Goal: Task Accomplishment & Management: Manage account settings

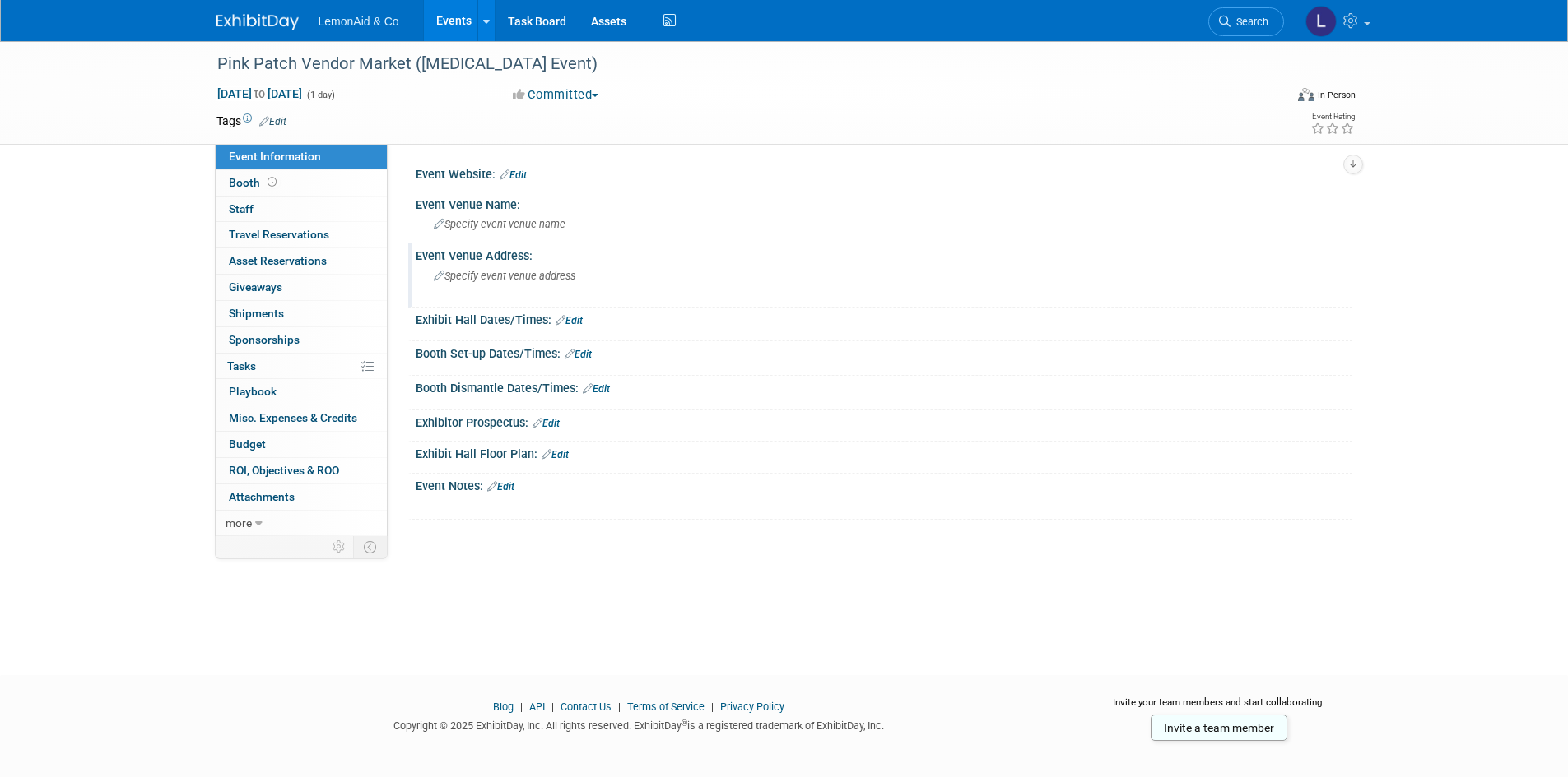
click at [648, 277] on div "Specify event venue address" at bounding box center [610, 282] width 365 height 38
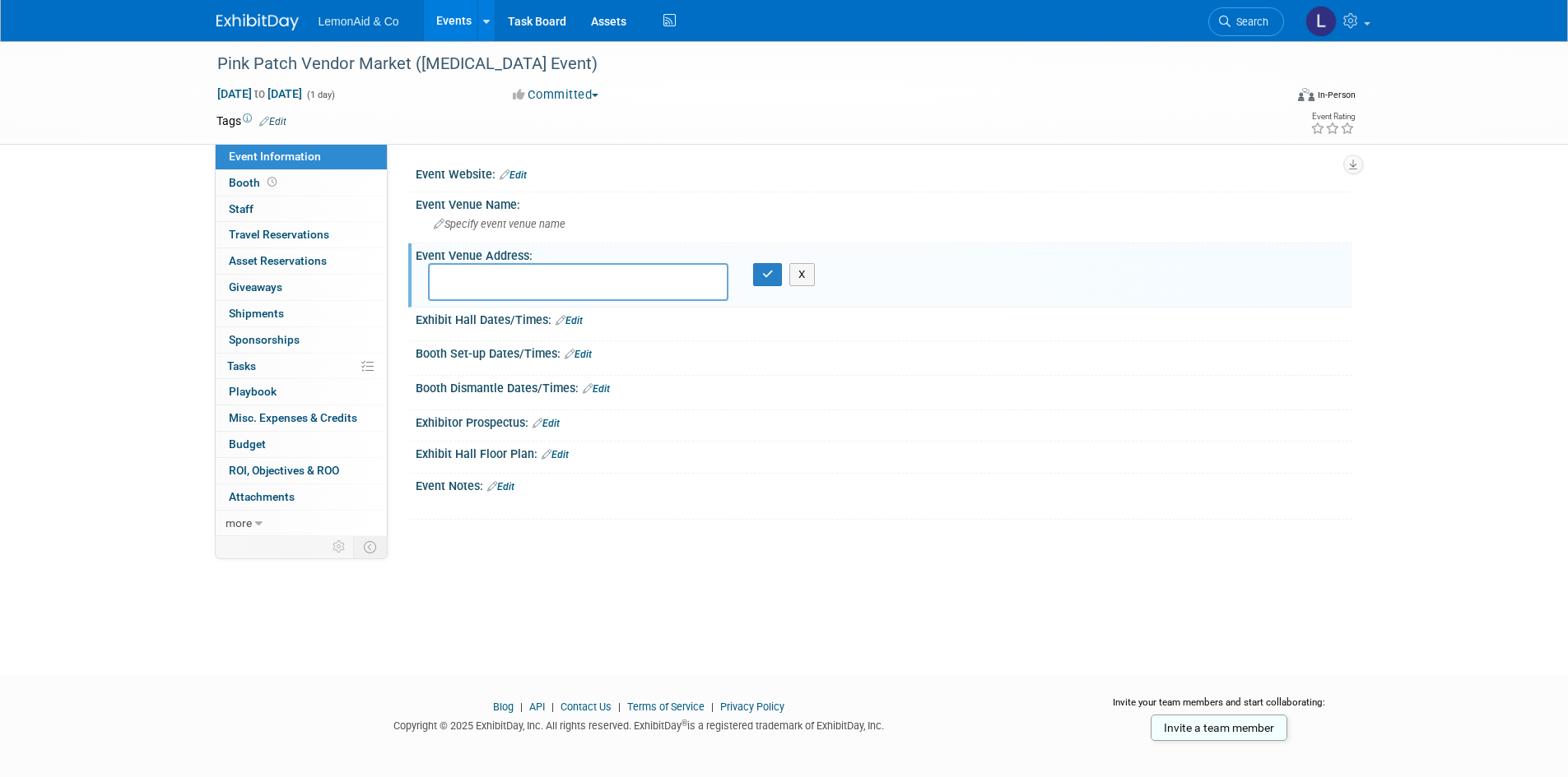
drag, startPoint x: 562, startPoint y: 278, endPoint x: 1029, endPoint y: 409, distance: 485.0
click at [1030, 408] on div "Booth Dismantle Dates/Times: Edit Save Changes Cancel" at bounding box center [881, 393] width 944 height 34
click at [589, 175] on div "Event Website: Edit" at bounding box center [883, 173] width 936 height 21
click at [584, 289] on textarea at bounding box center [578, 282] width 300 height 38
type textarea "[GEOGRAPHIC_DATA] [GEOGRAPHIC_DATA]"
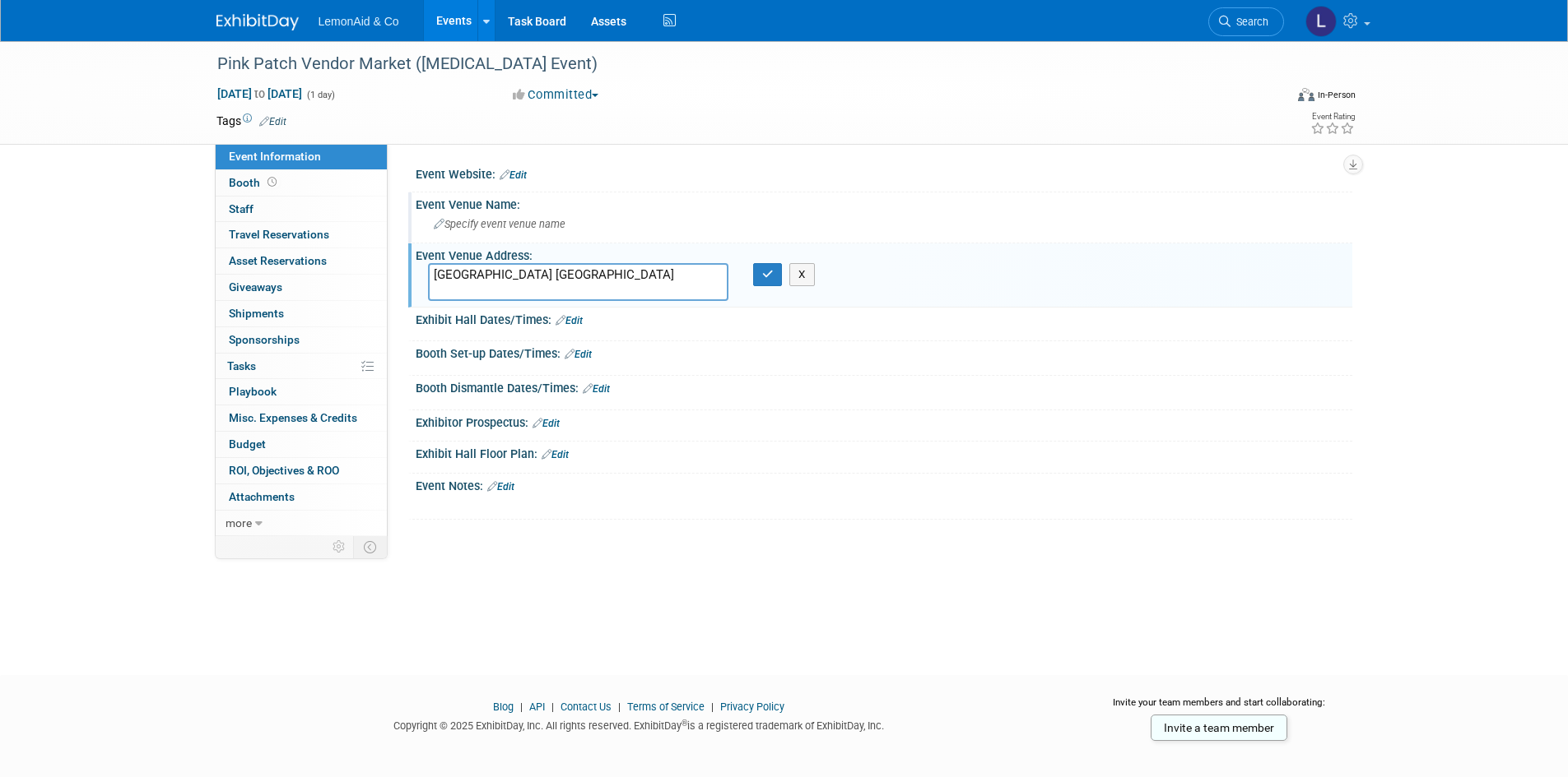
click at [580, 217] on div "Specify event venue name" at bounding box center [884, 224] width 912 height 25
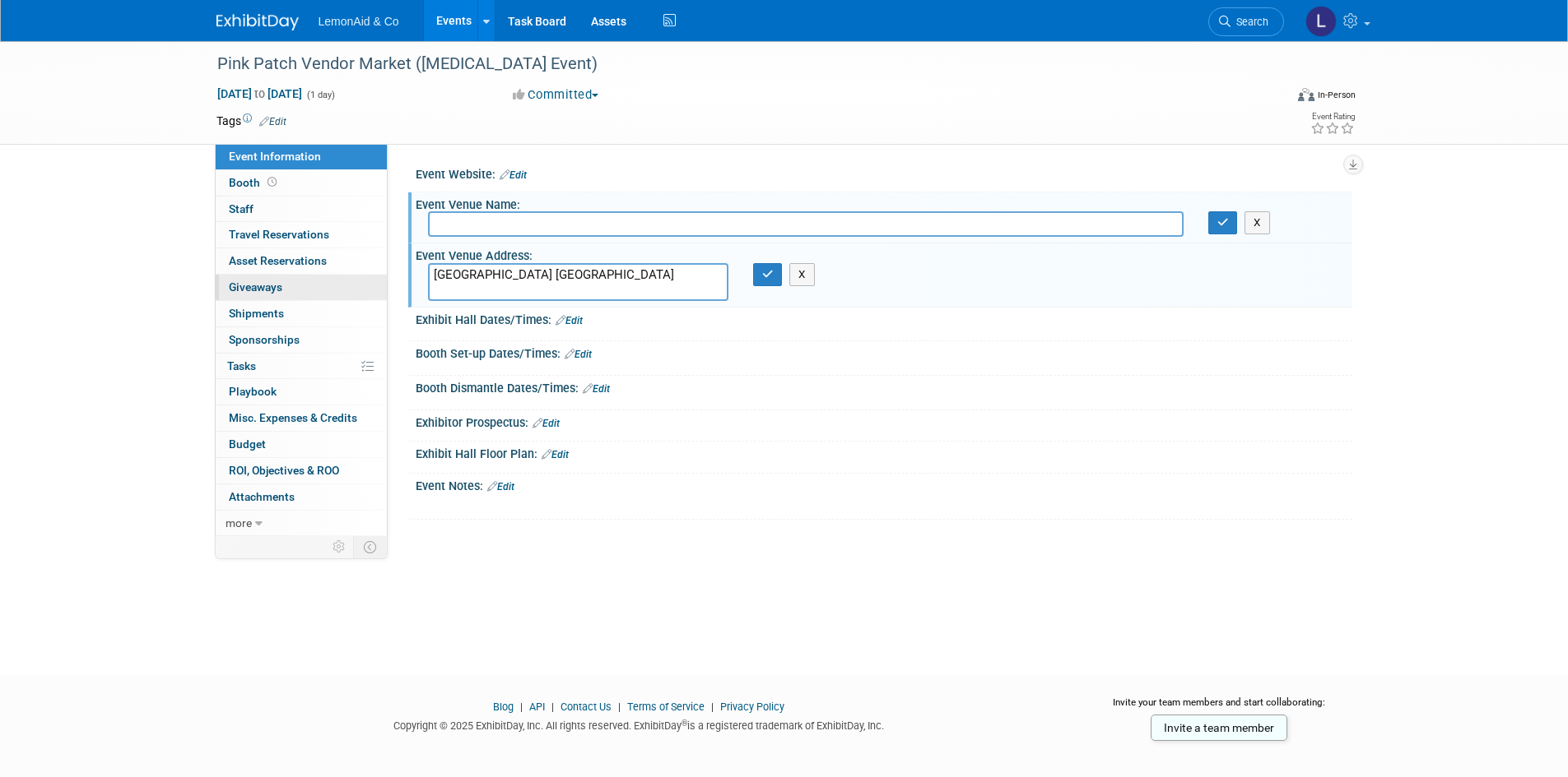
drag, startPoint x: 606, startPoint y: 277, endPoint x: 238, endPoint y: 285, distance: 368.1
click at [238, 285] on div "Event Information Event Info Booth Booth 0 Staff 0 Staff 0 Travel Reservations …" at bounding box center [784, 288] width 1160 height 495
click at [488, 222] on input "text" at bounding box center [805, 224] width 755 height 25
paste input "[GEOGRAPHIC_DATA] [GEOGRAPHIC_DATA]"
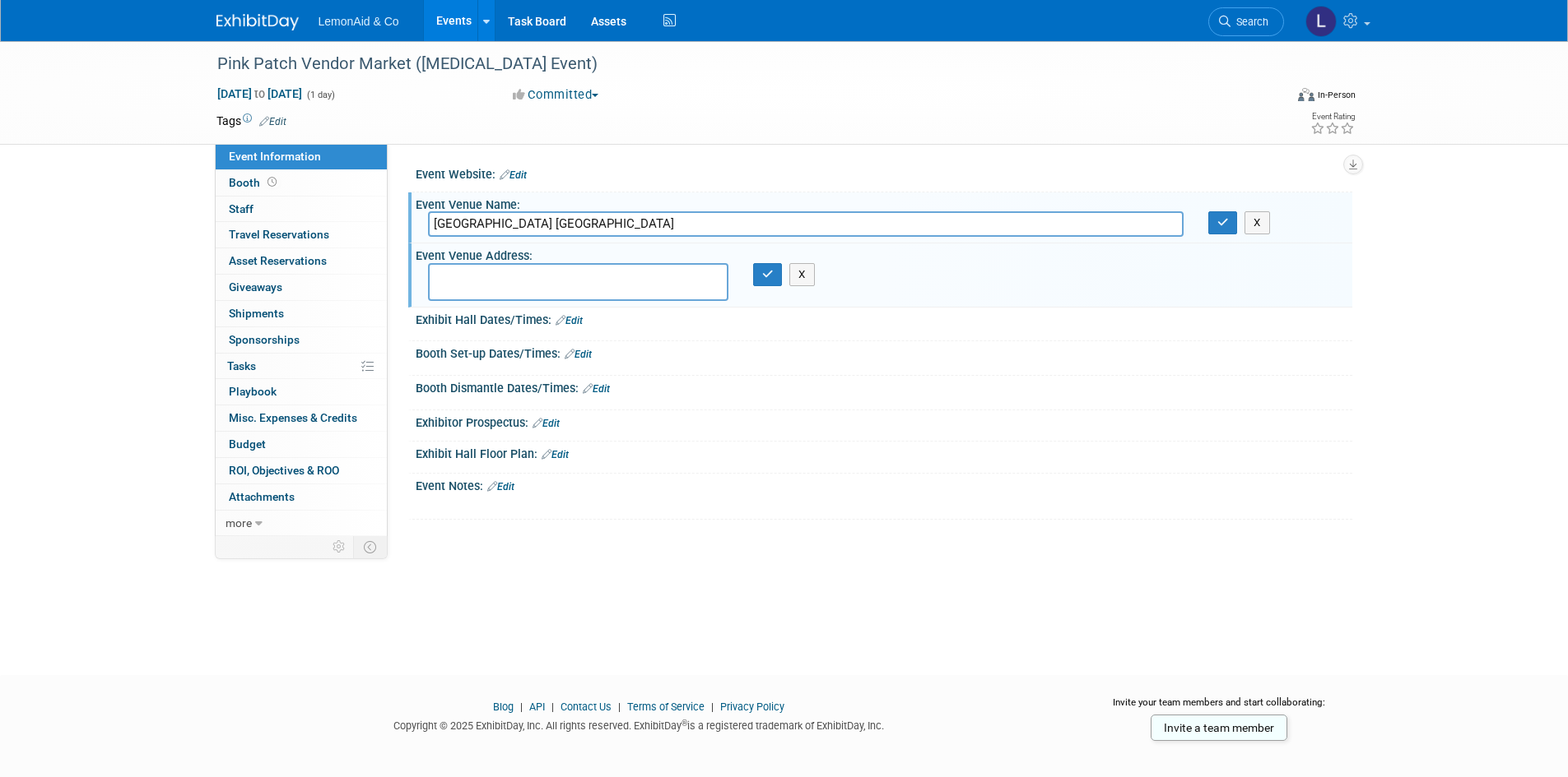
type input "[GEOGRAPHIC_DATA] [GEOGRAPHIC_DATA]"
click at [572, 276] on textarea at bounding box center [578, 282] width 300 height 38
click at [579, 318] on link "Edit" at bounding box center [568, 320] width 27 height 11
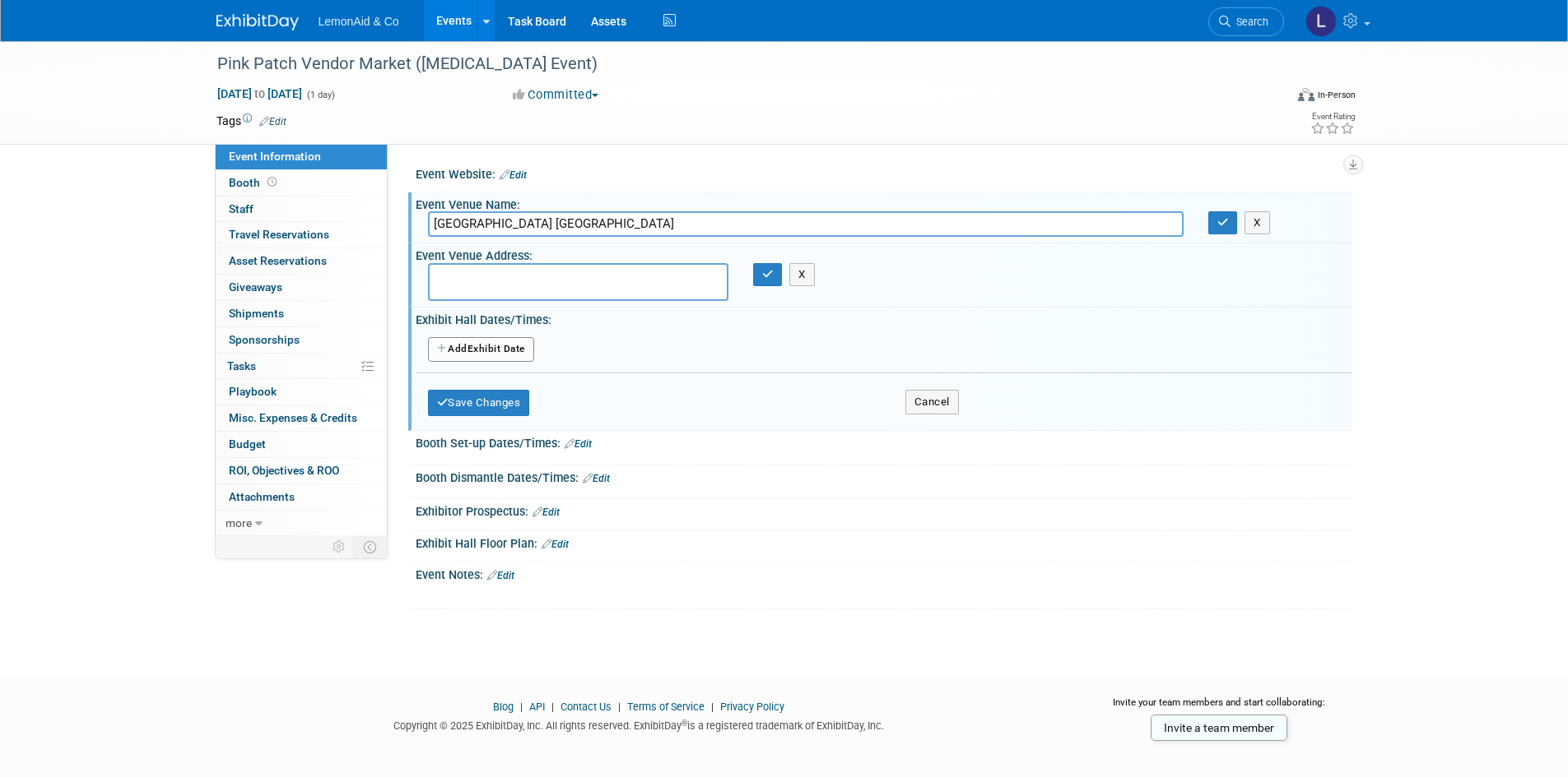
click at [488, 349] on button "Add Another Exhibit Date" at bounding box center [481, 349] width 106 height 25
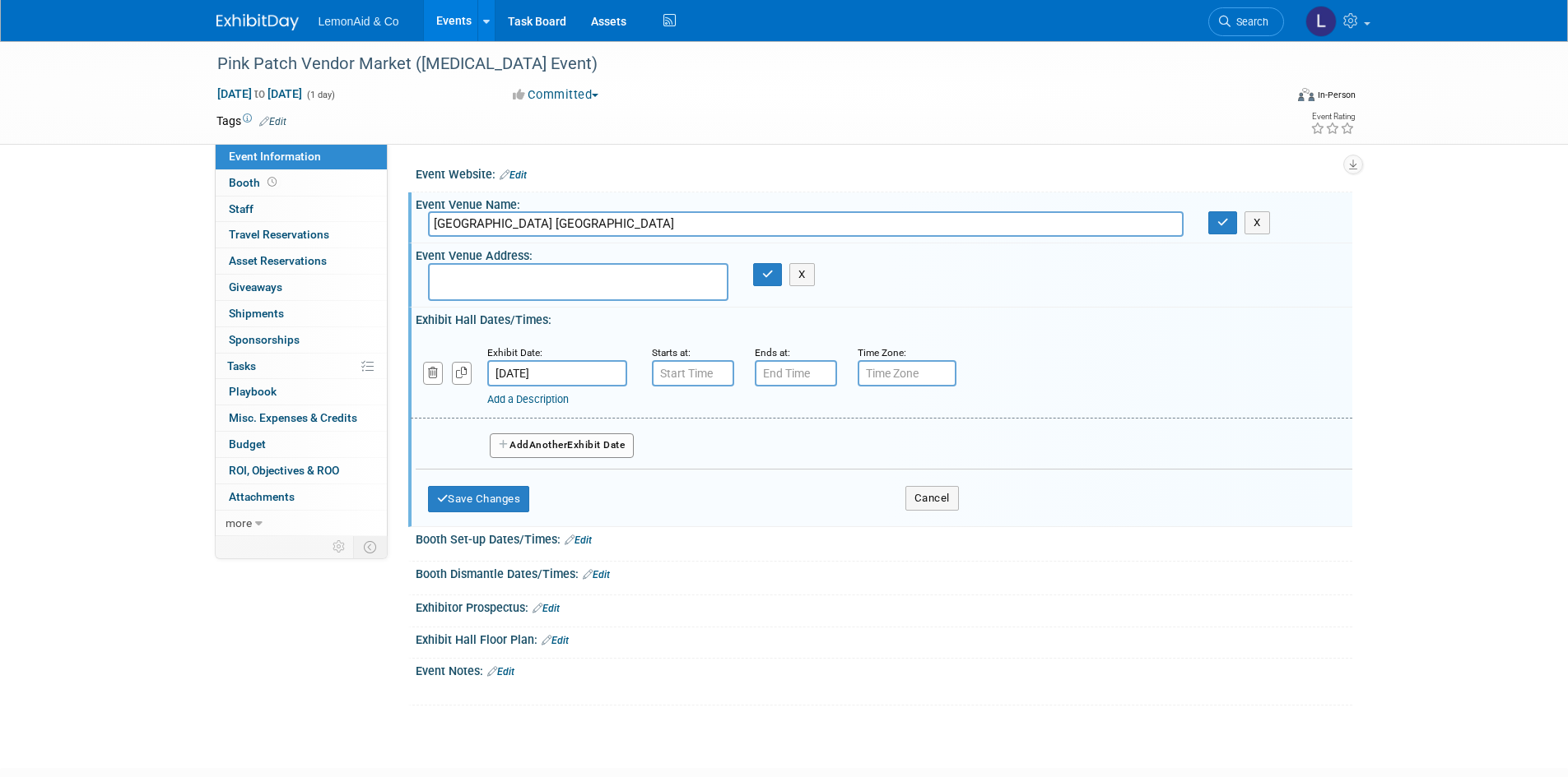
click at [700, 375] on input "text" at bounding box center [693, 373] width 83 height 26
type input "7"
type input "10:00 AM"
type input "7"
click at [926, 459] on button "PM" at bounding box center [936, 449] width 30 height 28
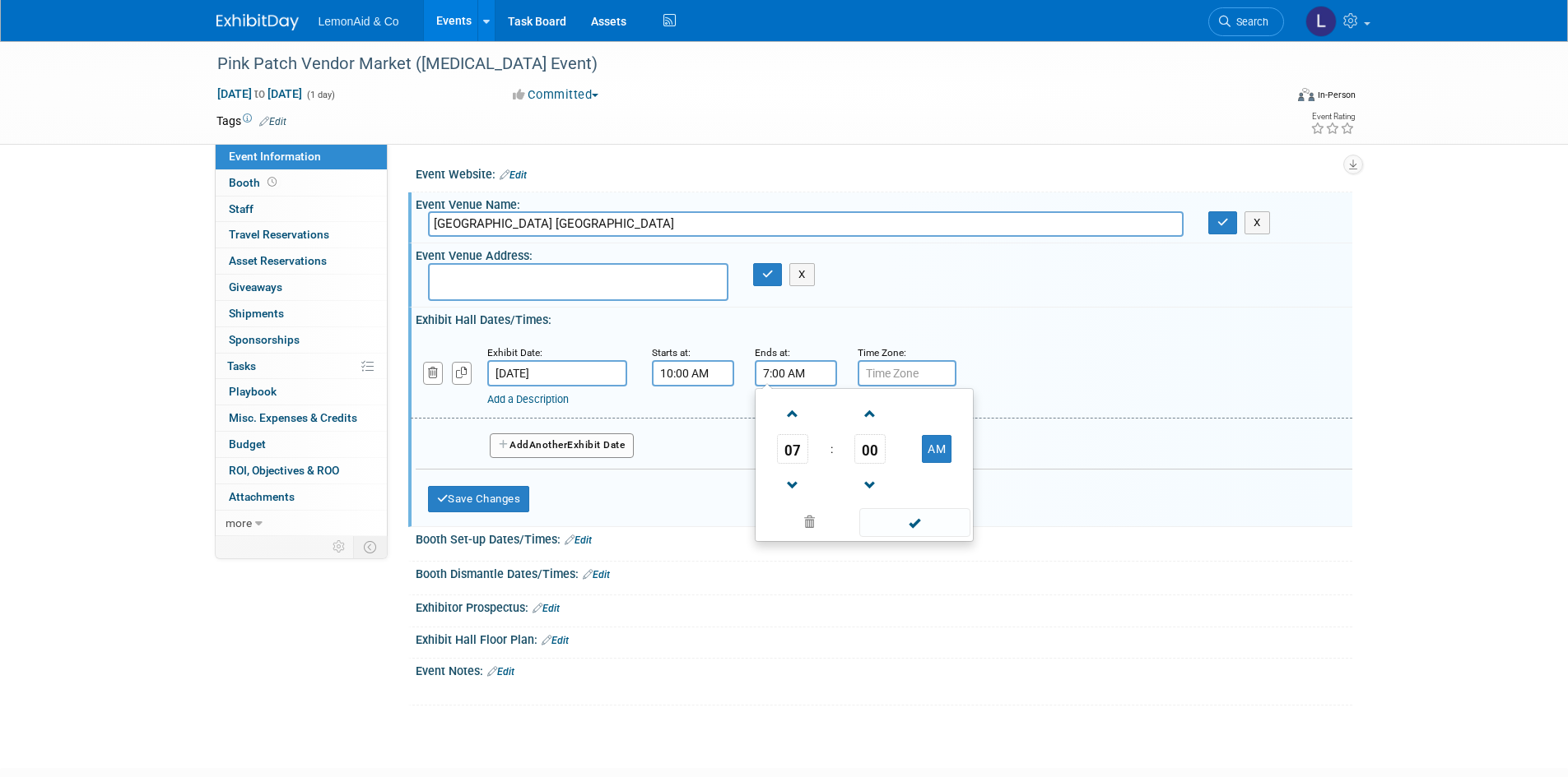
type input "7:00 AM"
click at [928, 370] on input "text" at bounding box center [907, 373] width 98 height 26
type input "CST"
click at [1088, 350] on div "Add a Description Description:" at bounding box center [882, 375] width 966 height 63
click at [477, 506] on button "Save Changes" at bounding box center [479, 499] width 102 height 26
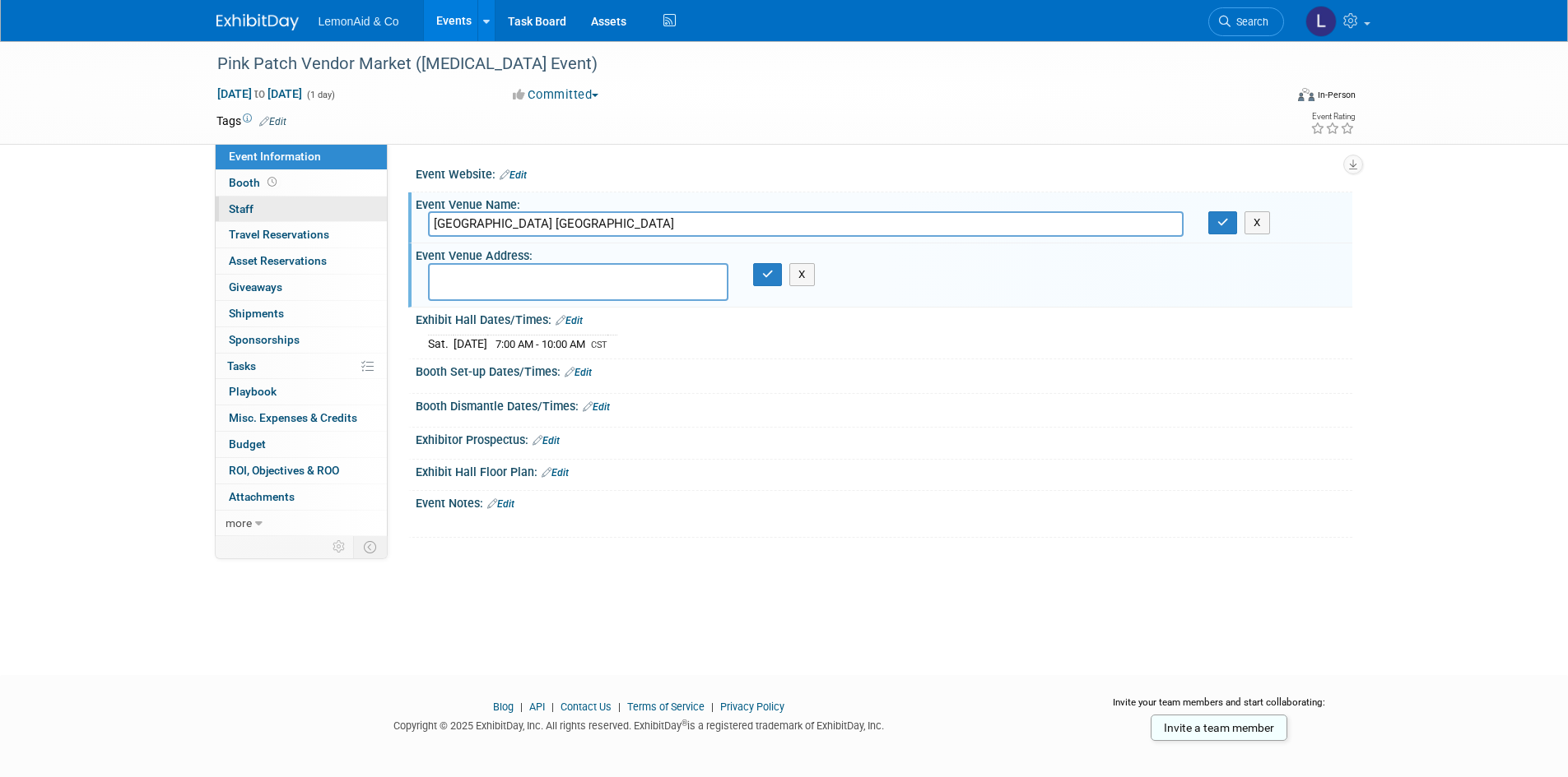
click at [247, 206] on span "Staff 0" at bounding box center [241, 209] width 25 height 13
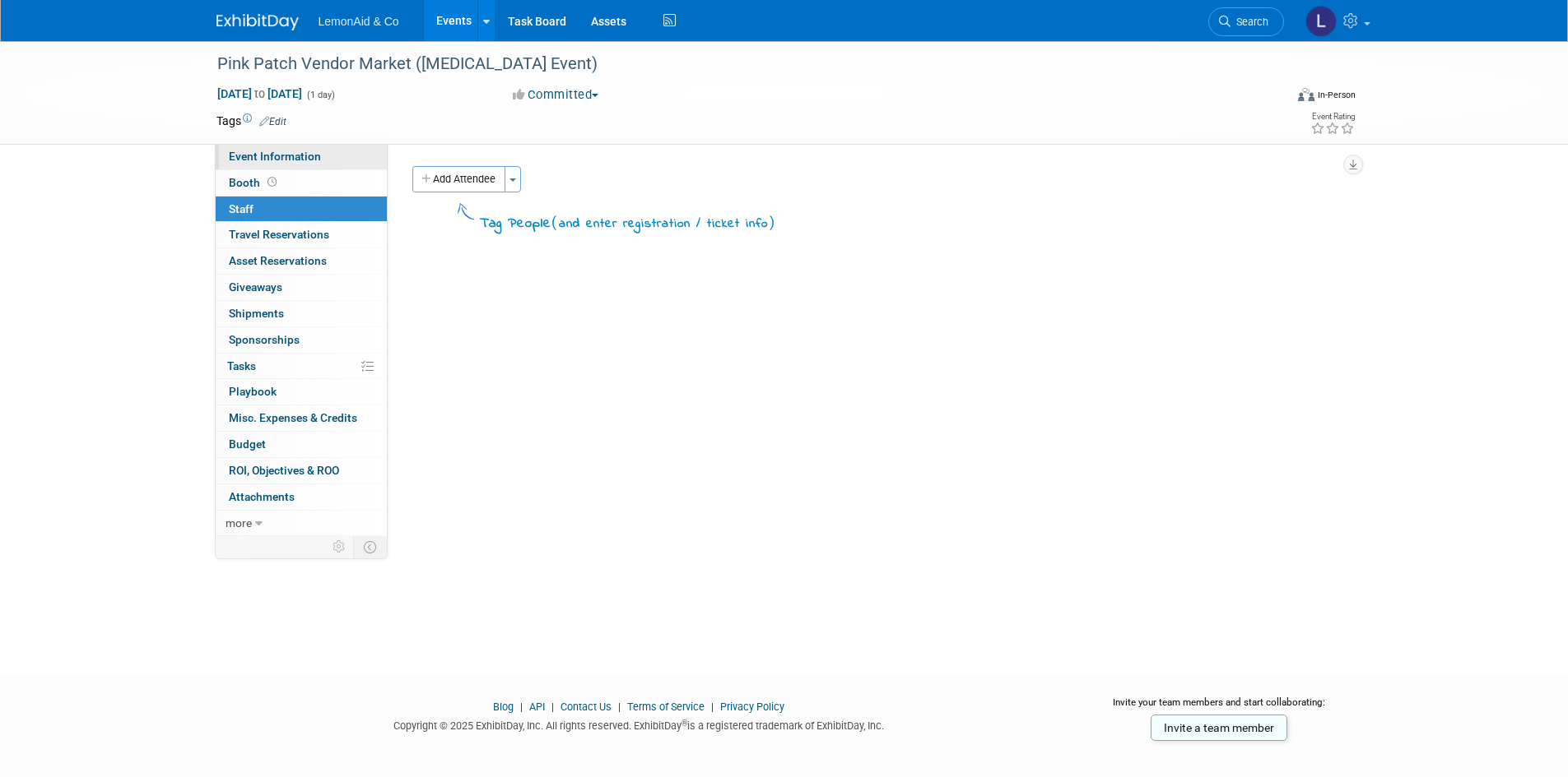
click at [269, 152] on span "Event Information" at bounding box center [274, 156] width 92 height 13
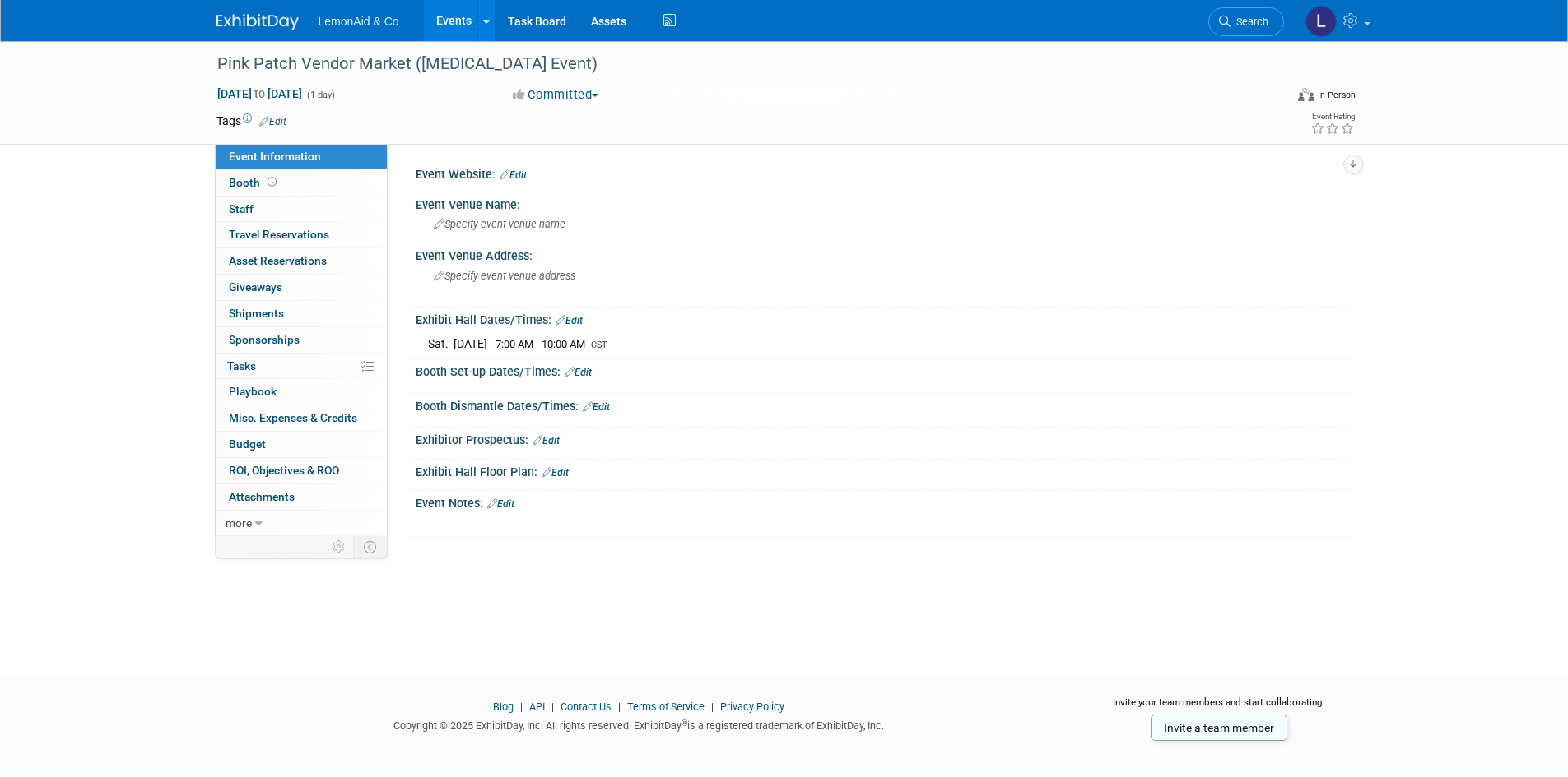
click at [452, 510] on div "Event Notes: Edit X" at bounding box center [881, 514] width 944 height 47
click at [514, 502] on link "Edit" at bounding box center [501, 504] width 27 height 11
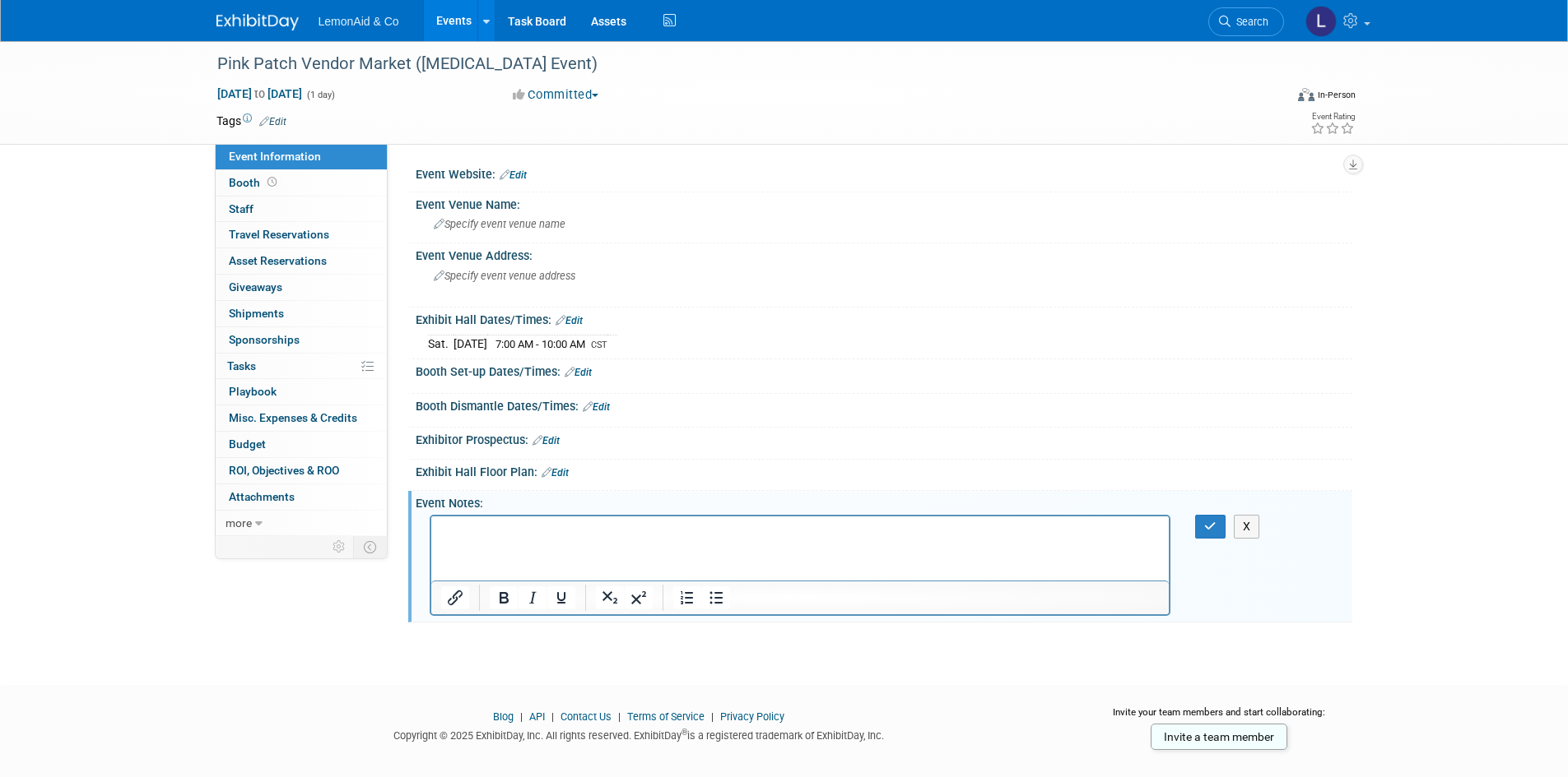
click at [529, 533] on p "Rich Text Area. Press ALT-0 for help." at bounding box center [800, 531] width 719 height 17
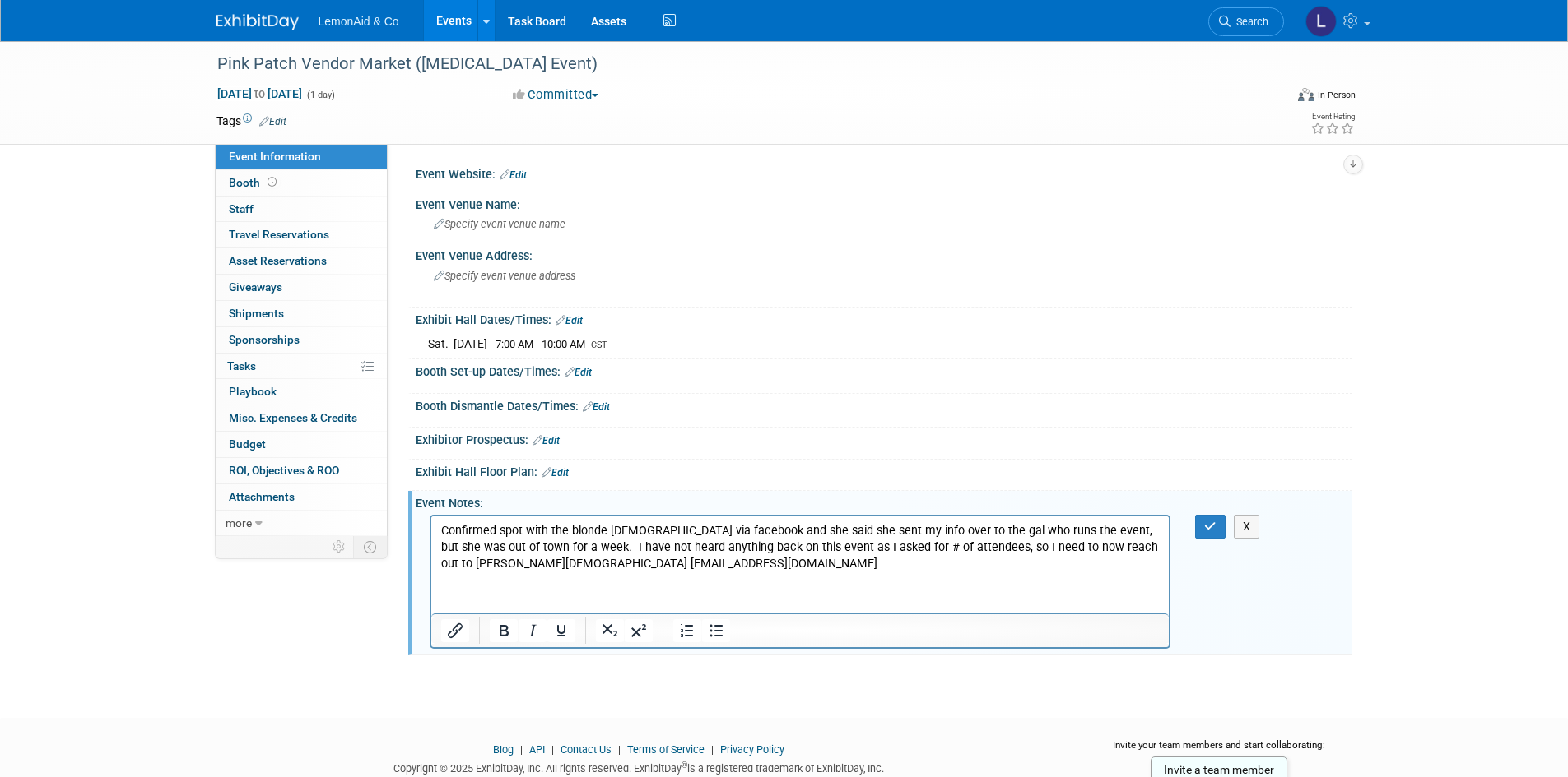
click at [624, 567] on p "Confirmed spot with the blonde [DEMOGRAPHIC_DATA] via facebook and she said she…" at bounding box center [800, 547] width 719 height 49
click at [581, 273] on div "Specify event venue address" at bounding box center [610, 282] width 365 height 38
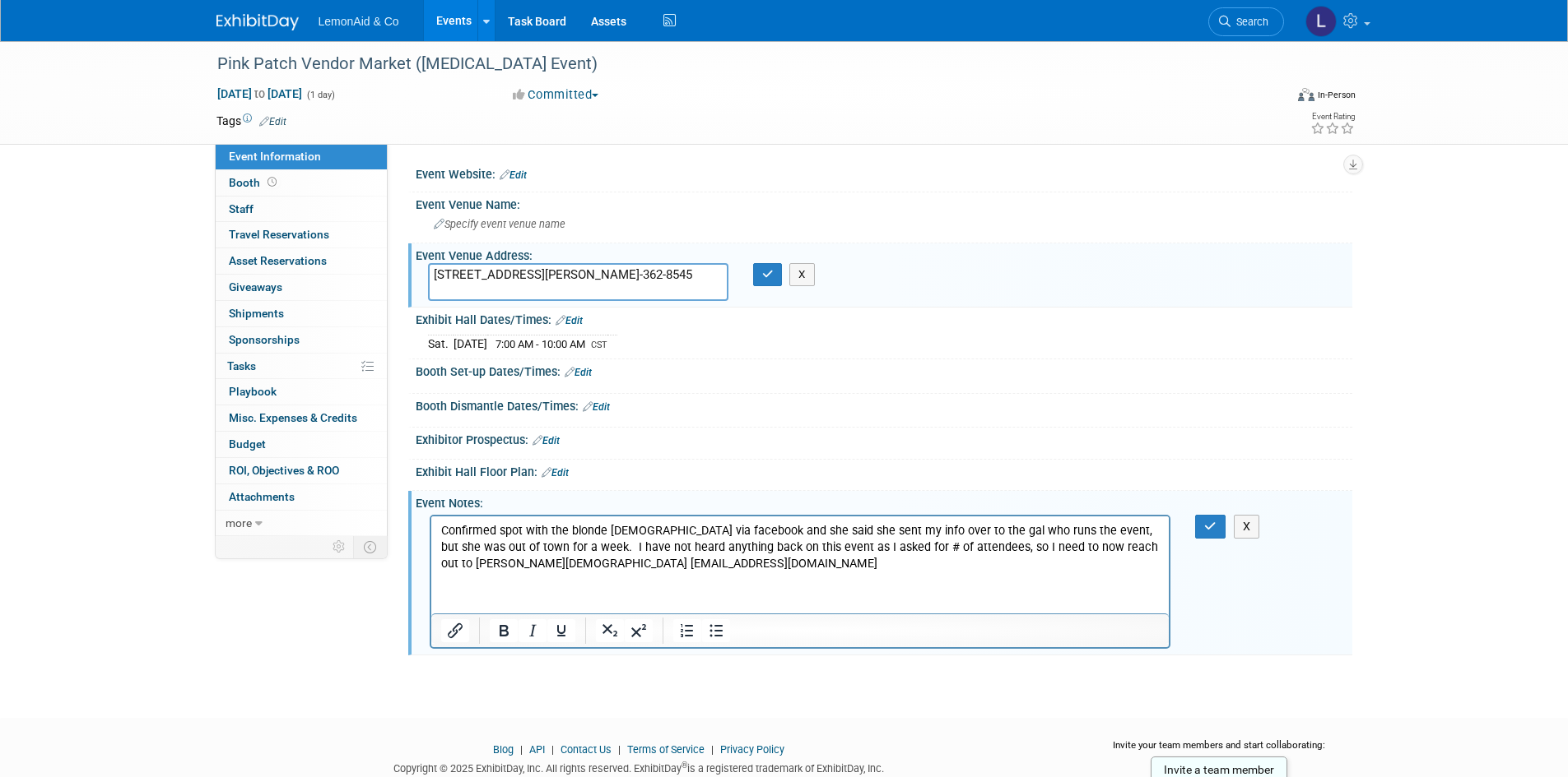
type textarea "[STREET_ADDRESS][PERSON_NAME]-362-8545"
click at [856, 336] on div "[DATE] 7:00 AM - 10:00 AM CST" at bounding box center [884, 342] width 912 height 22
click at [1012, 546] on p "Confirmed spot with the blonde [DEMOGRAPHIC_DATA] via facebook and she said she…" at bounding box center [800, 547] width 719 height 49
click at [1076, 550] on p "Confirmed spot with the blonde [DEMOGRAPHIC_DATA] via facebook and she said she…" at bounding box center [800, 547] width 719 height 49
click at [769, 289] on div "[STREET_ADDRESS][PERSON_NAME]-362-8545 X" at bounding box center [610, 282] width 390 height 38
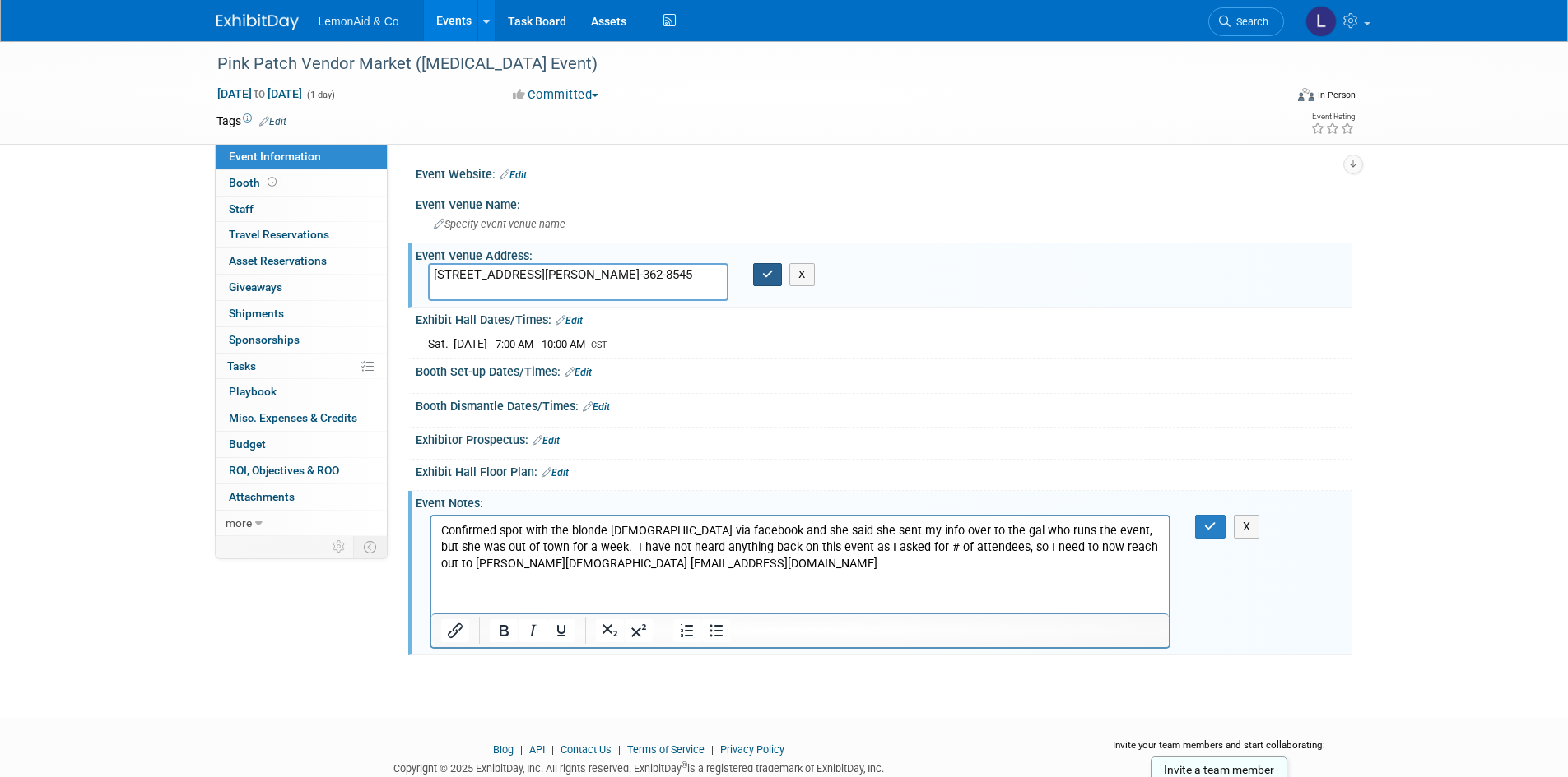
click at [775, 277] on button "button" at bounding box center [768, 275] width 30 height 23
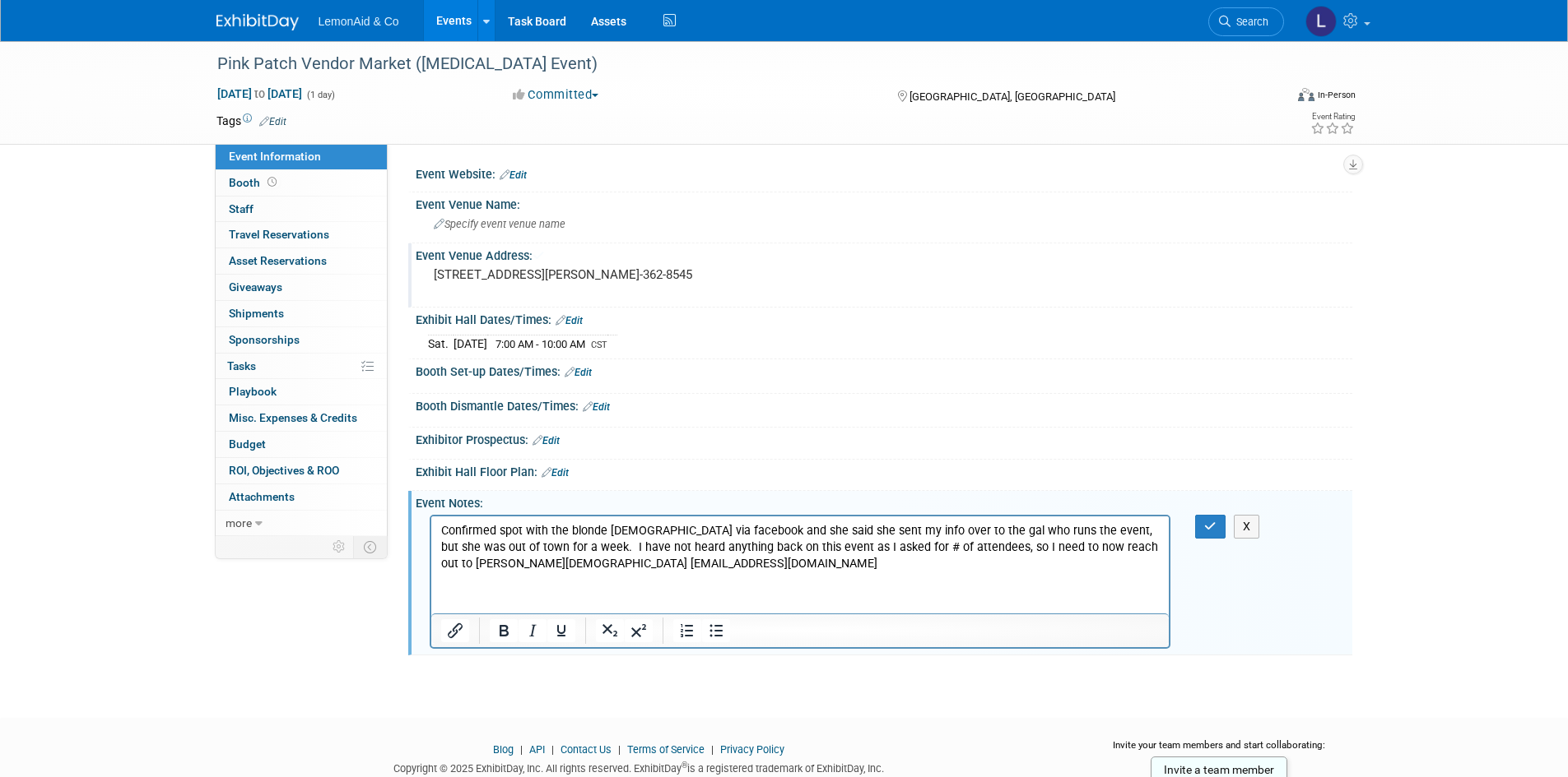
click at [517, 170] on link "Edit" at bounding box center [513, 175] width 27 height 11
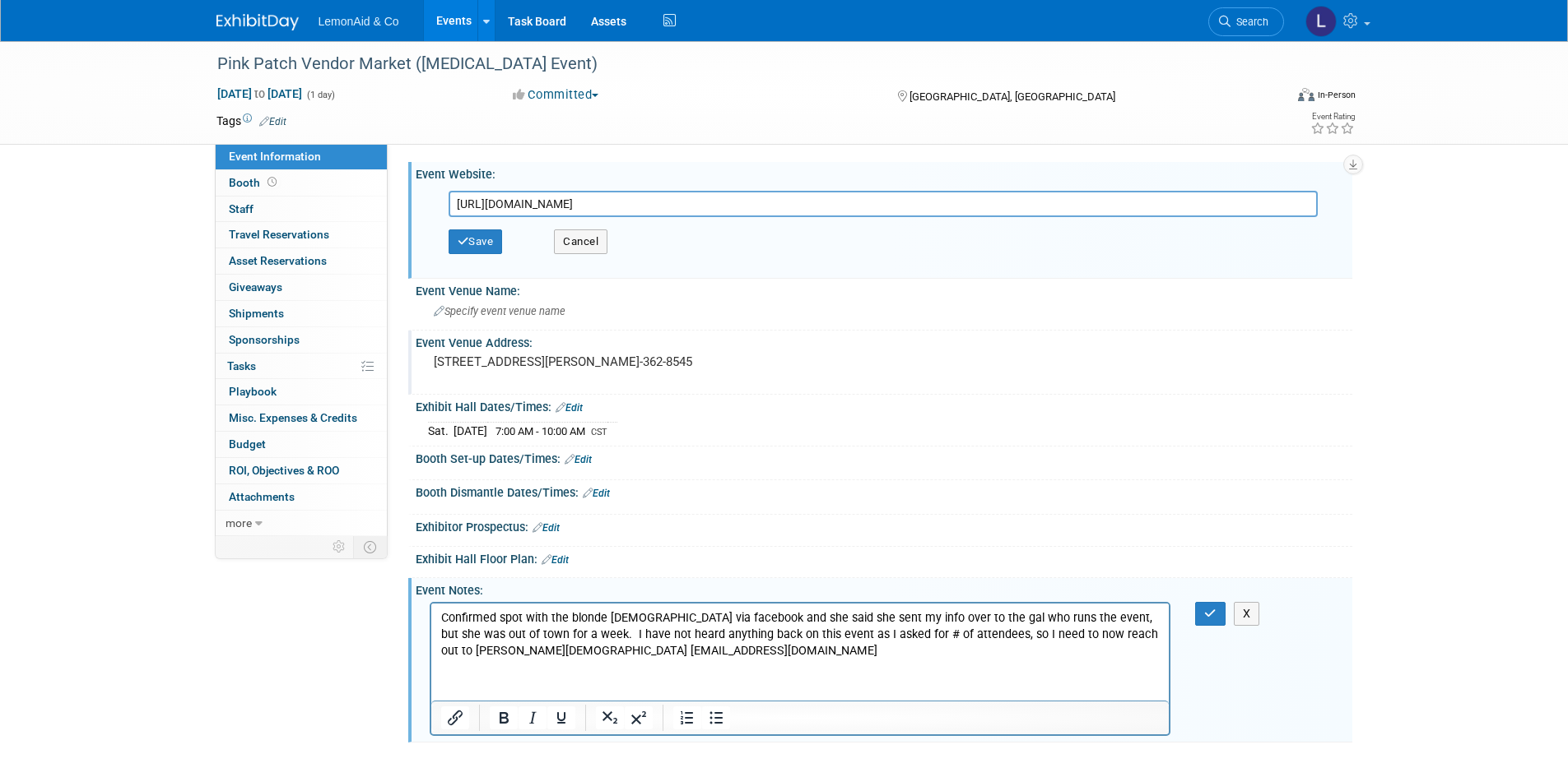
click at [758, 200] on input "[URL][DOMAIN_NAME]" at bounding box center [883, 204] width 869 height 26
drag, startPoint x: 661, startPoint y: 204, endPoint x: 1745, endPoint y: 437, distance: 1108.8
click at [1567, 437] on html "LemonAid & Co Events Add Event Bulk Upload Events Shareable Event Boards Recent…" at bounding box center [784, 388] width 1568 height 777
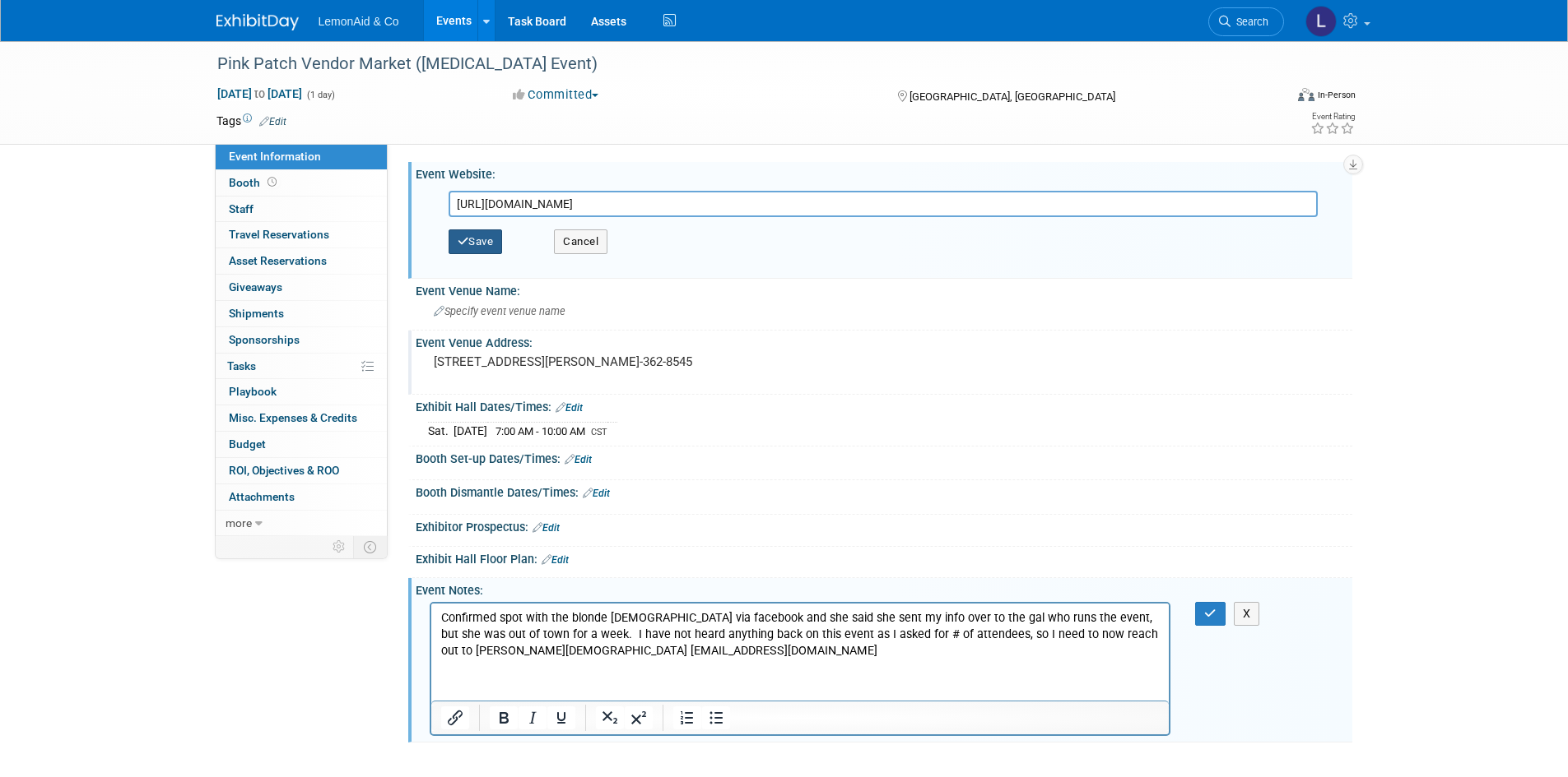
type input "[URL][DOMAIN_NAME]"
click at [481, 243] on button "Save" at bounding box center [476, 241] width 54 height 25
